Goal: Complete application form

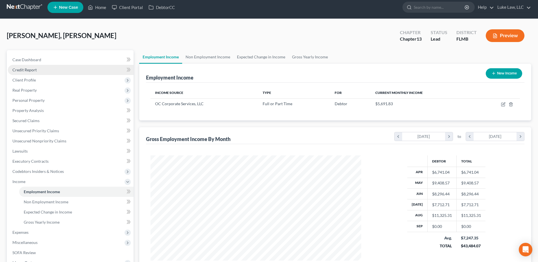
scroll to position [105, 222]
click at [26, 81] on span "Client Profile" at bounding box center [23, 80] width 23 height 5
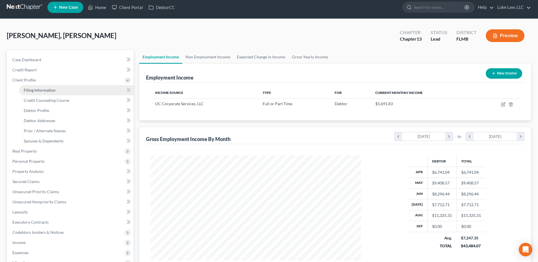
click at [44, 91] on span "Filing Information" at bounding box center [40, 90] width 32 height 5
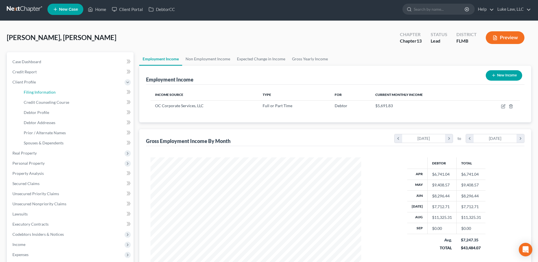
select select "1"
select select "0"
select select "3"
select select "15"
select select "0"
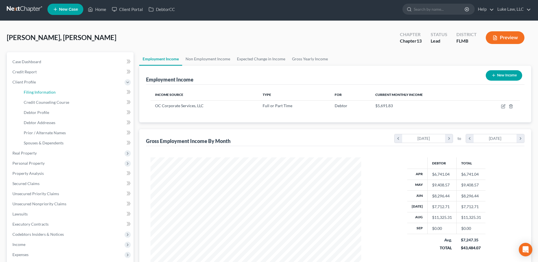
select select "9"
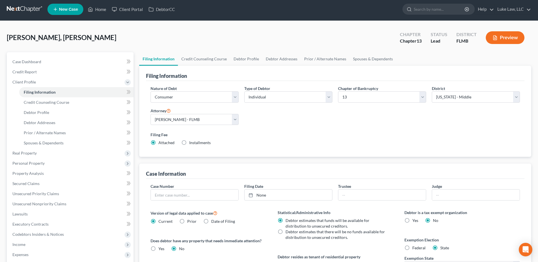
scroll to position [0, 0]
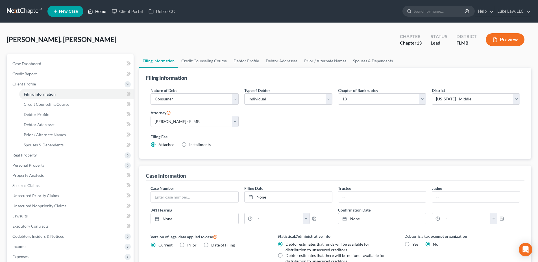
click at [99, 11] on link "Home" at bounding box center [97, 11] width 24 height 10
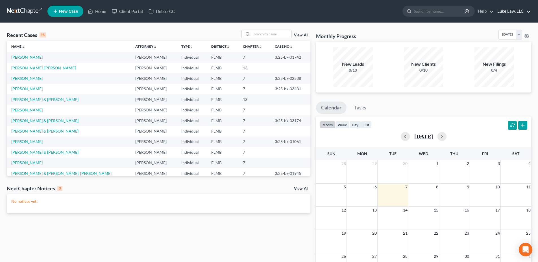
click at [507, 12] on link "Luke Law, LLC" at bounding box center [513, 11] width 36 height 10
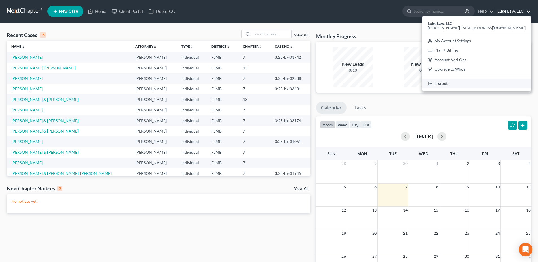
click at [488, 82] on link "Log out" at bounding box center [477, 84] width 108 height 10
